Goal: Download file/media

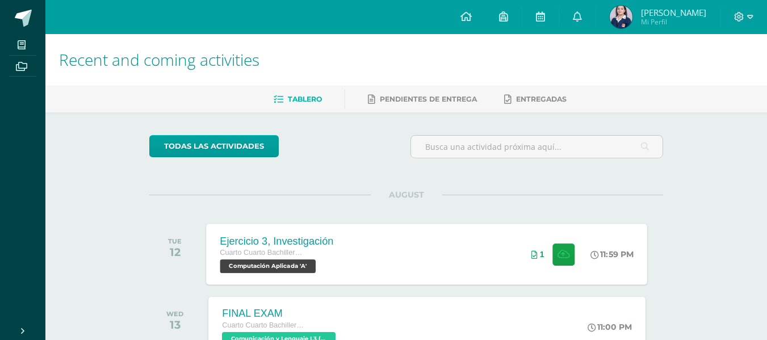
click at [445, 266] on div "Ejercicio 3, Investigación Cuarto Cuarto Bachillerato en Ciencias y Letras con …" at bounding box center [427, 254] width 441 height 61
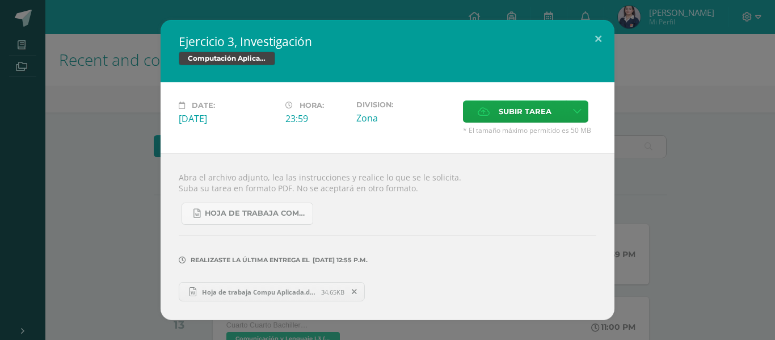
click at [266, 292] on span "Hoja de trabaja Compu Aplicada.docx" at bounding box center [258, 292] width 125 height 9
click at [670, 151] on div "Ejercicio 3, Investigación Computación Aplicada Date: [DATE] Hora: 23:59 Divisi…" at bounding box center [388, 170] width 766 height 300
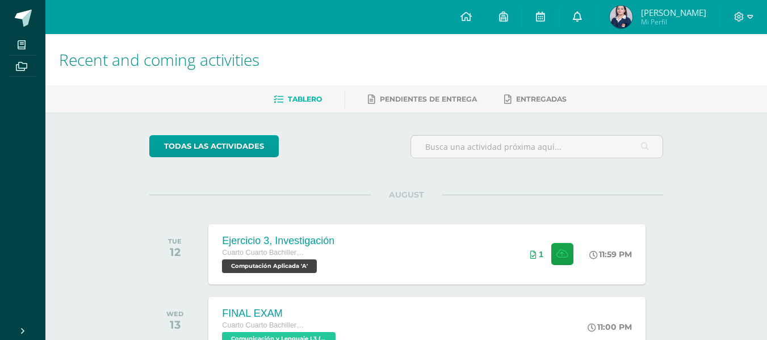
click at [582, 17] on icon at bounding box center [577, 16] width 9 height 10
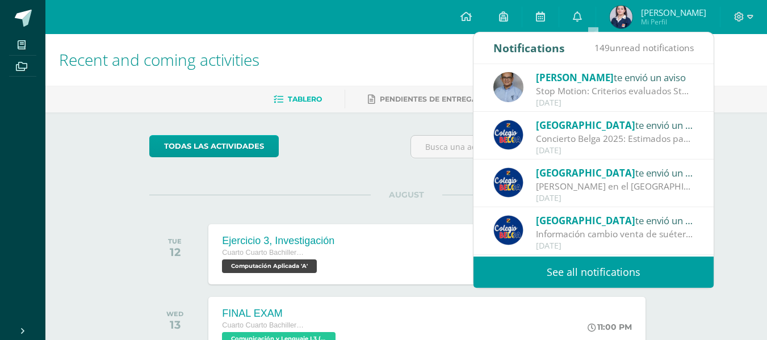
click at [600, 93] on div "Stop Motion: Criterios evaluados Stop Motion." at bounding box center [615, 91] width 158 height 13
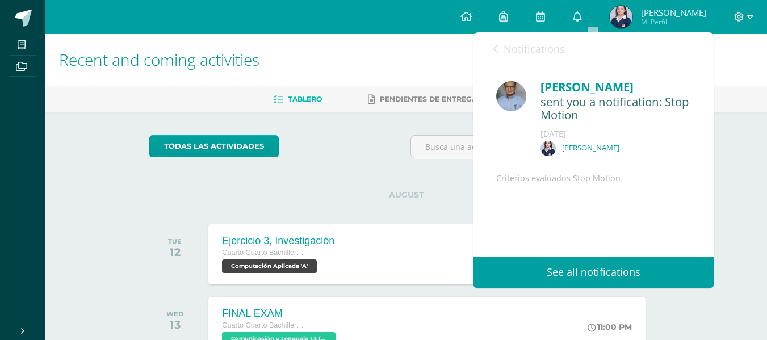
scroll to position [87, 0]
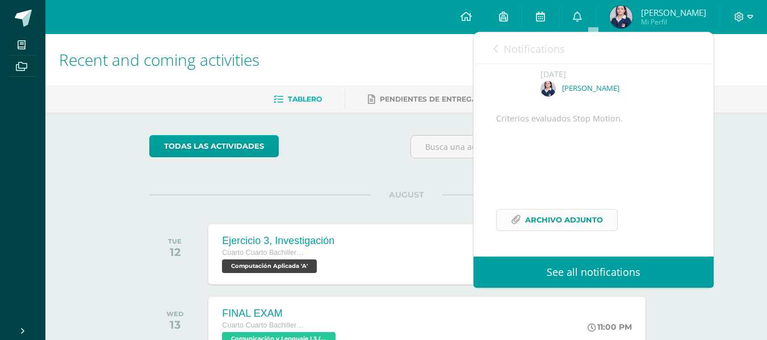
click at [569, 223] on span "Archivo Adjunto" at bounding box center [564, 219] width 78 height 21
click at [504, 48] on span "Notifications" at bounding box center [533, 49] width 61 height 14
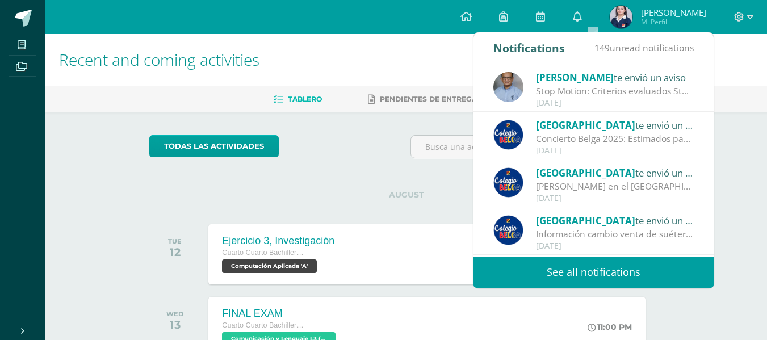
click at [612, 138] on div "Concierto Belga 2025: Estimados padres y madres de familia: Les saludamos cordi…" at bounding box center [615, 138] width 158 height 13
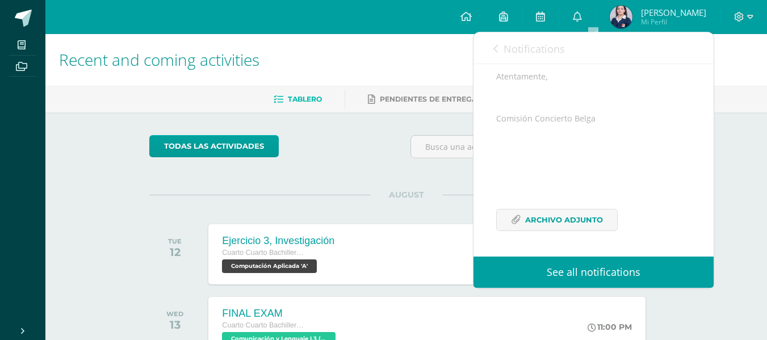
scroll to position [280, 0]
click at [538, 213] on span "Archivo Adjunto" at bounding box center [564, 219] width 78 height 21
